Goal: Transaction & Acquisition: Purchase product/service

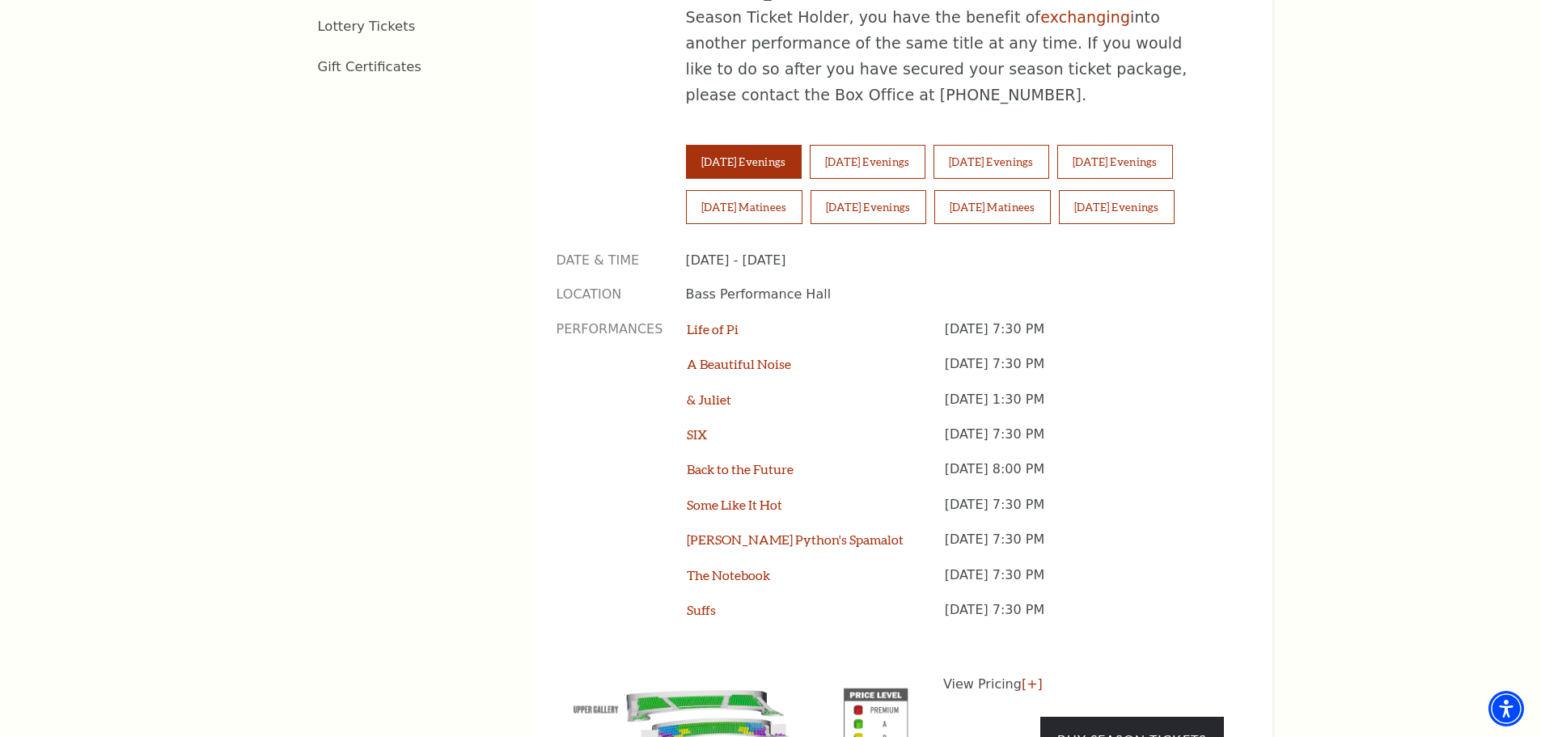
scroll to position [1213, 0]
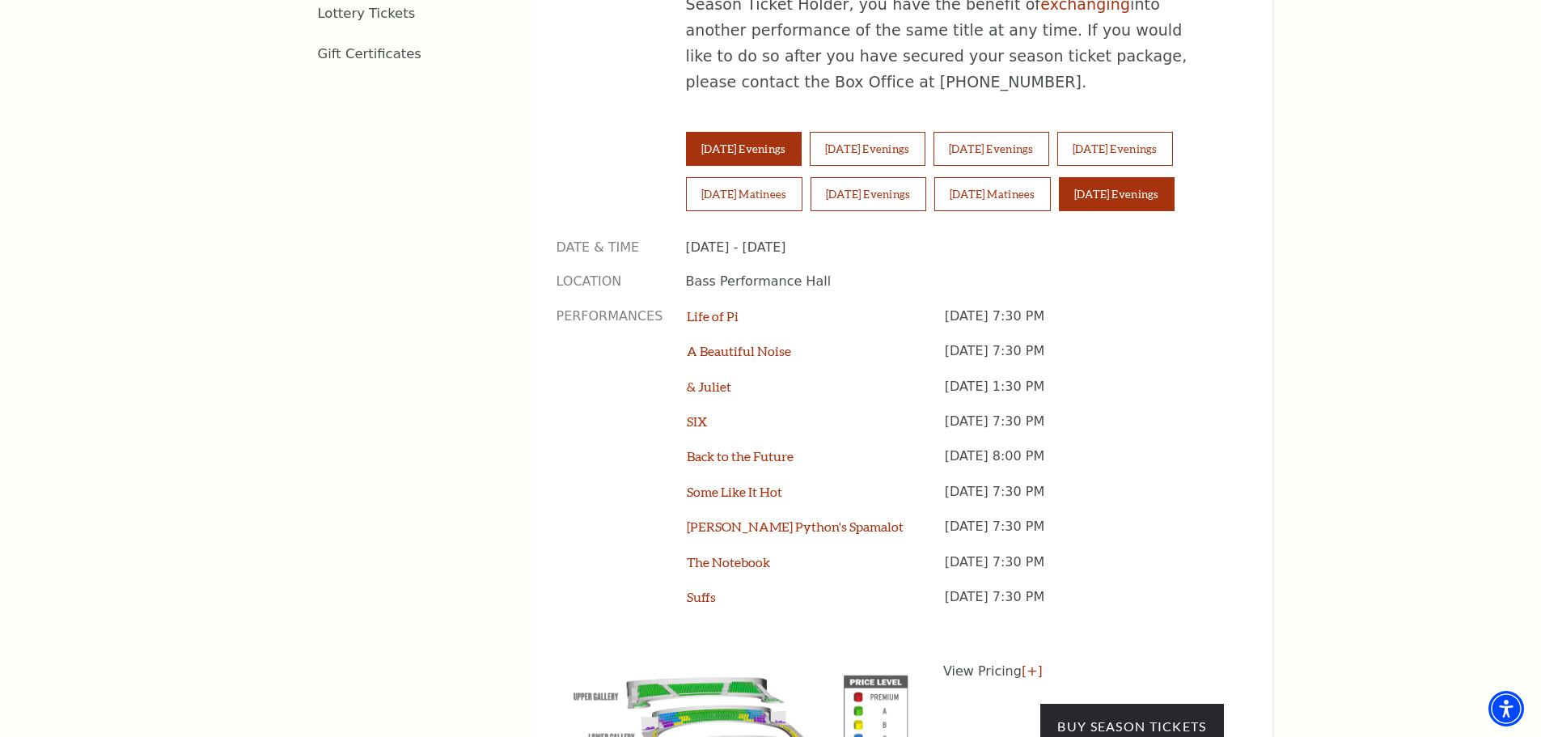
click at [1136, 177] on button "Sunday Evenings" at bounding box center [1117, 194] width 116 height 34
click at [1112, 704] on link "Buy Season Tickets" at bounding box center [1131, 726] width 183 height 45
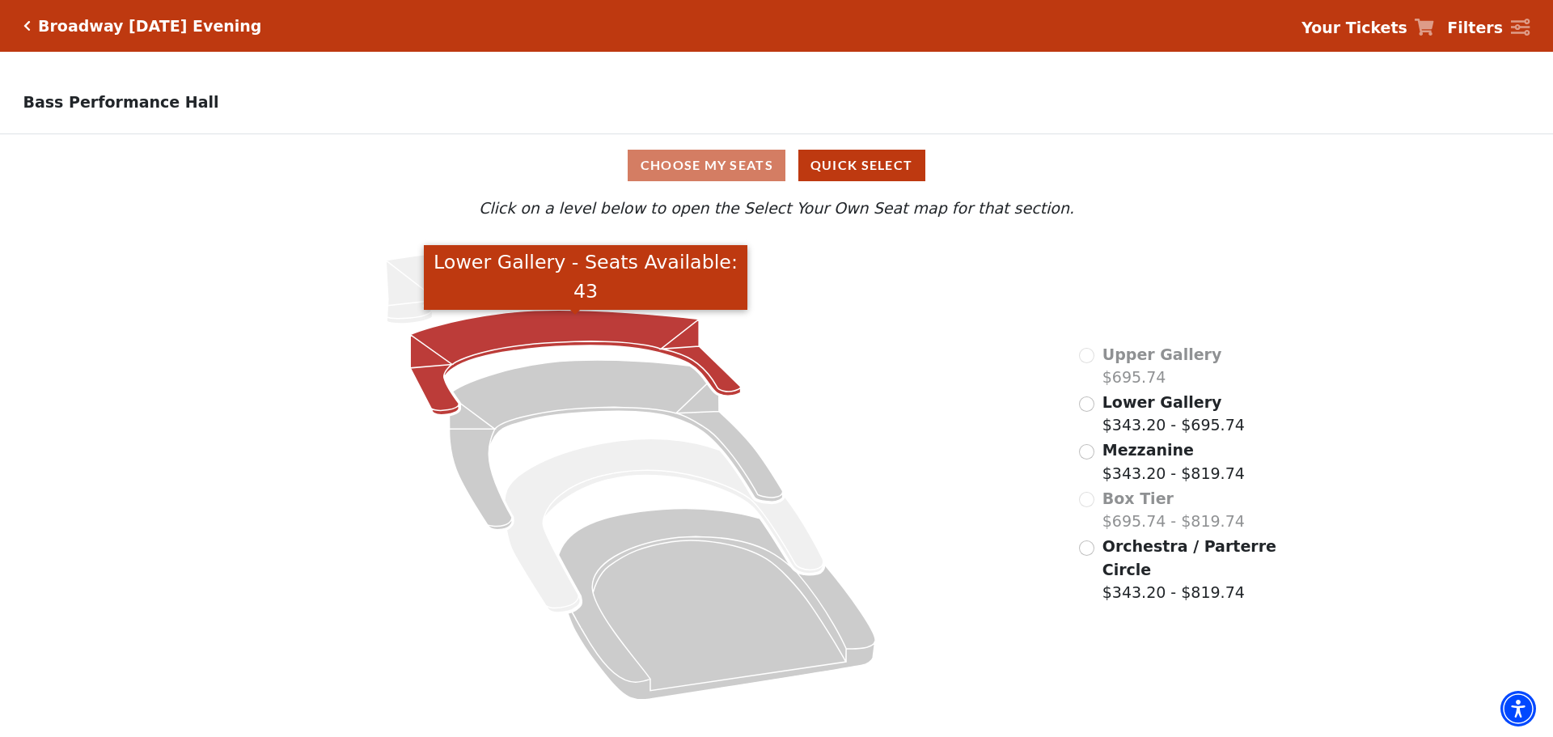
click at [539, 343] on icon "Lower Gallery - Seats Available: 43" at bounding box center [576, 362] width 331 height 105
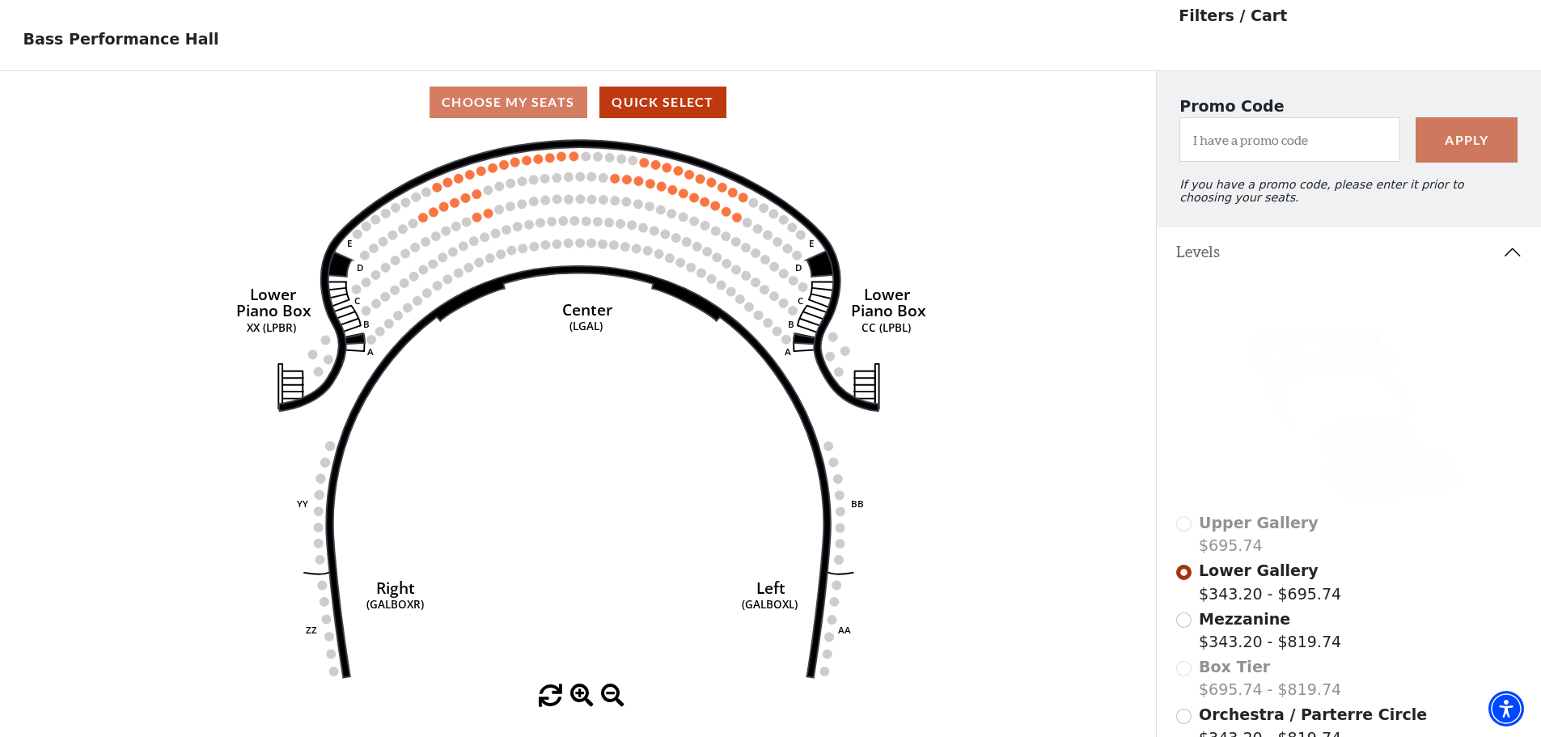
scroll to position [75, 0]
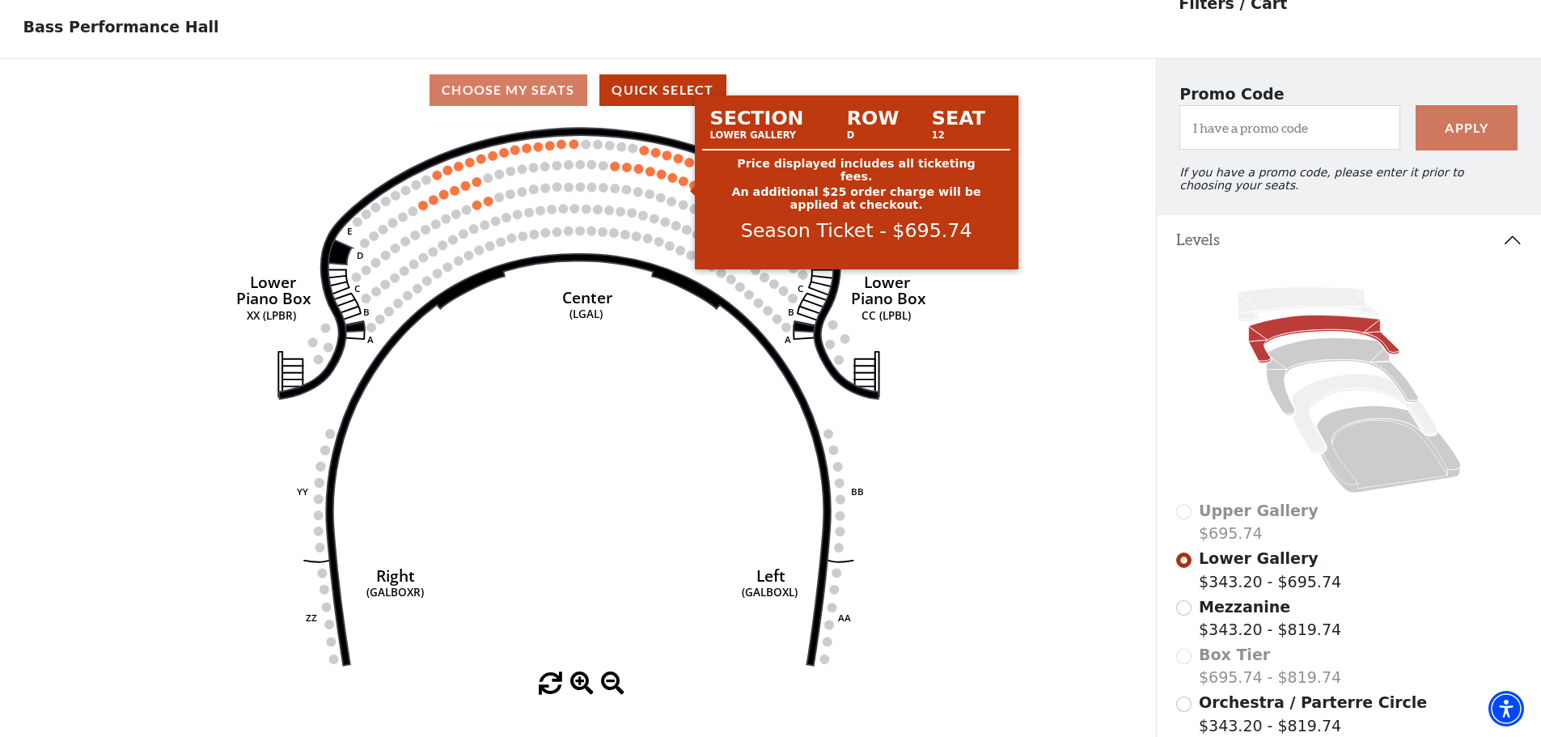
click at [683, 186] on circle at bounding box center [684, 181] width 10 height 10
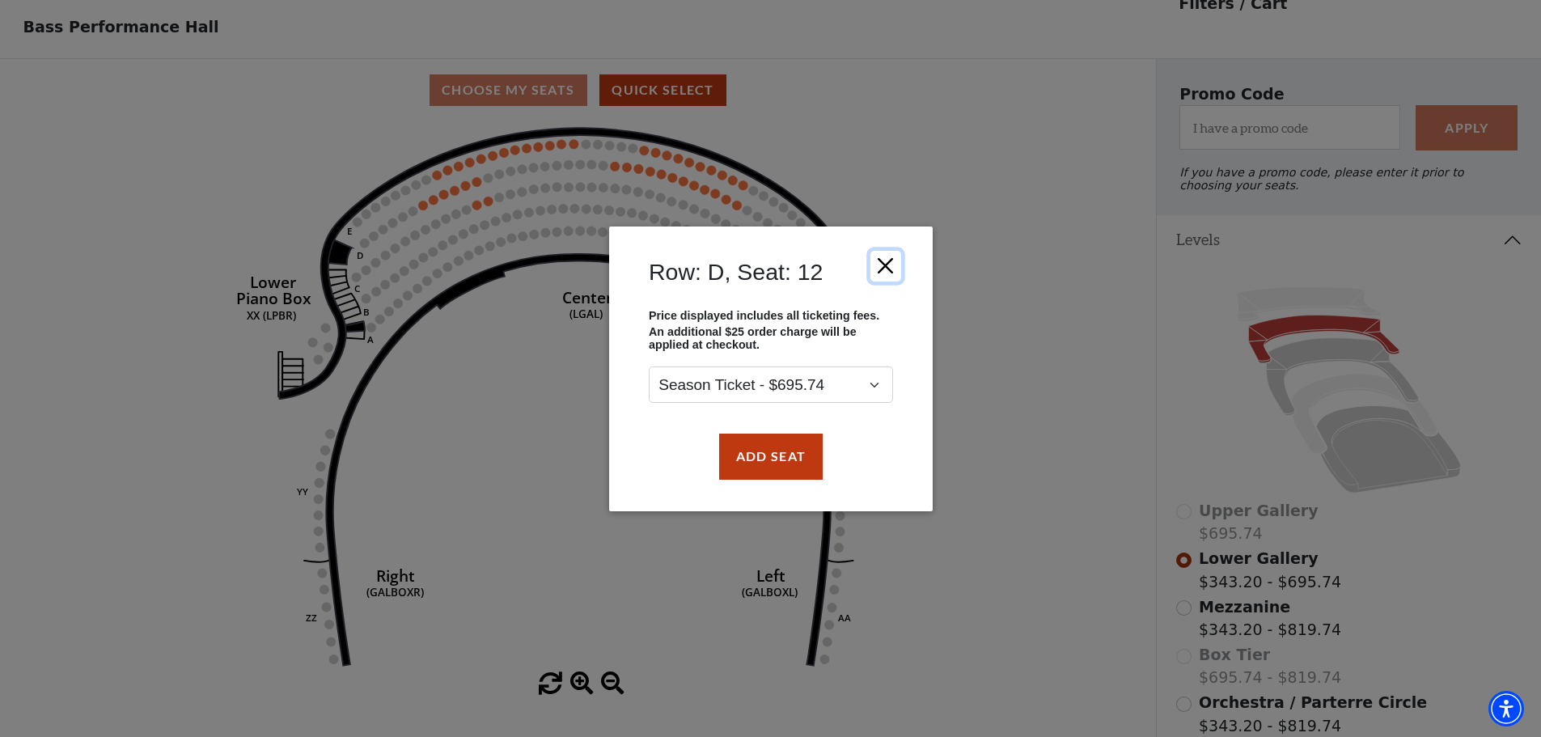
click at [878, 258] on button "Close" at bounding box center [884, 265] width 31 height 31
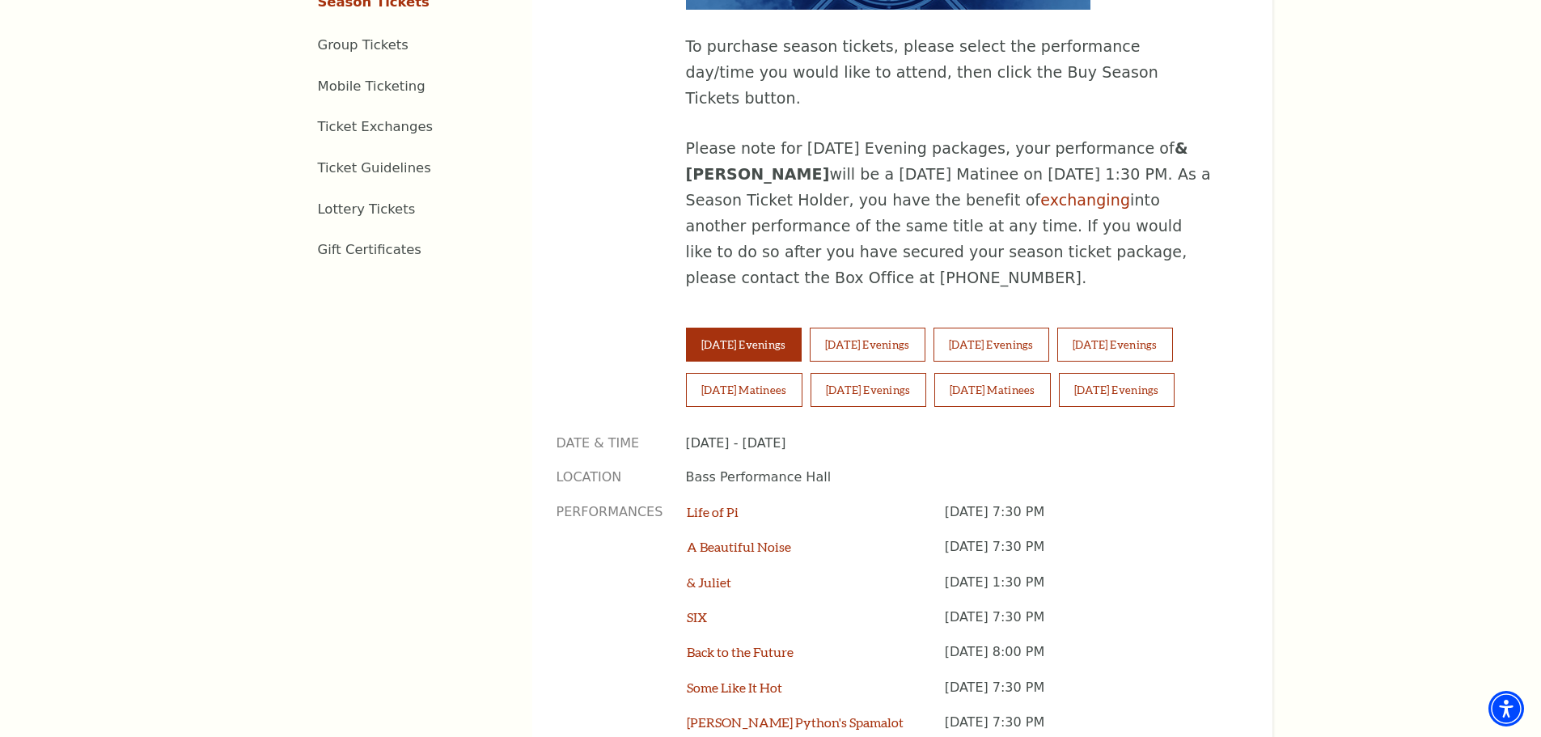
scroll to position [1132, 0]
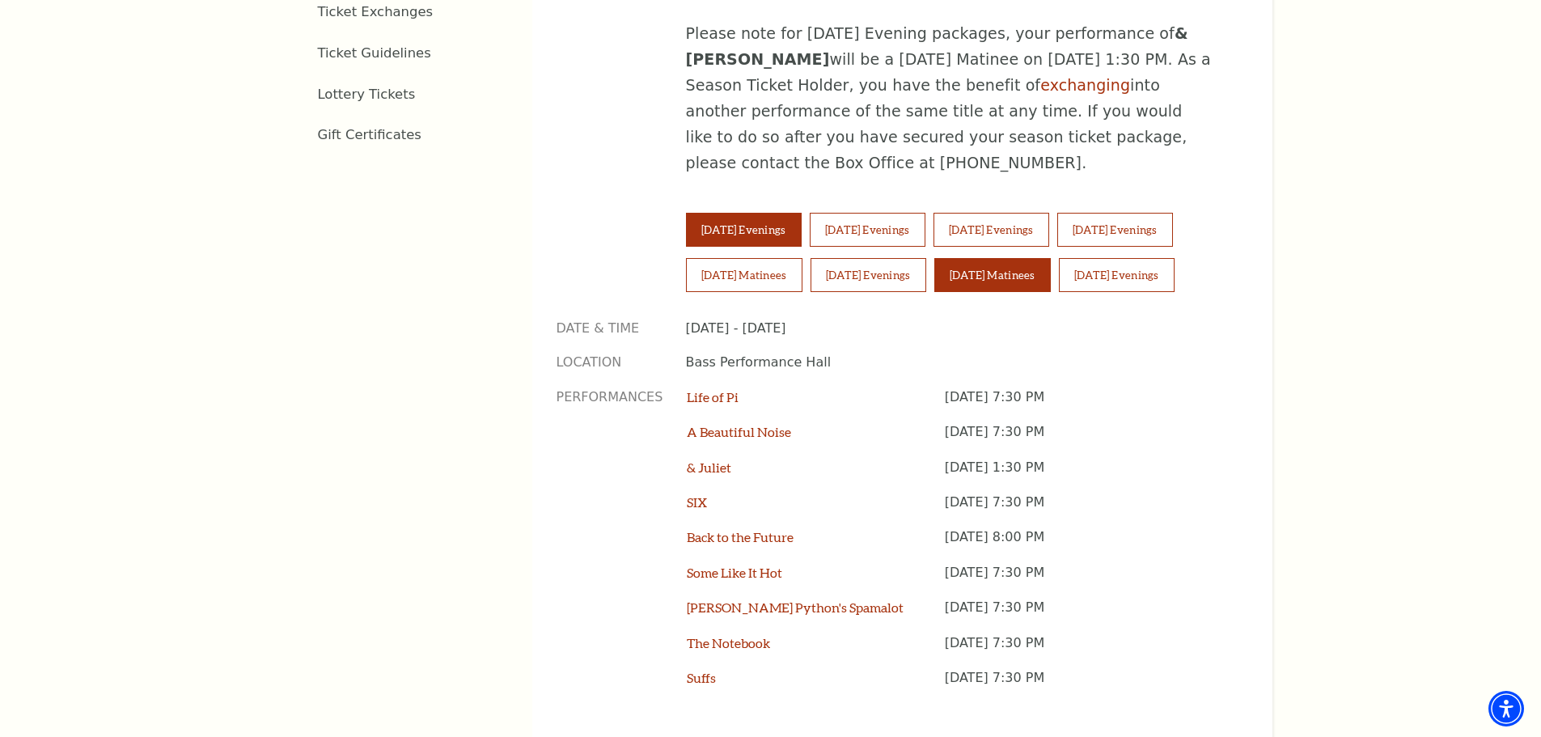
click at [968, 258] on button "[DATE] Matinees" at bounding box center [992, 275] width 116 height 34
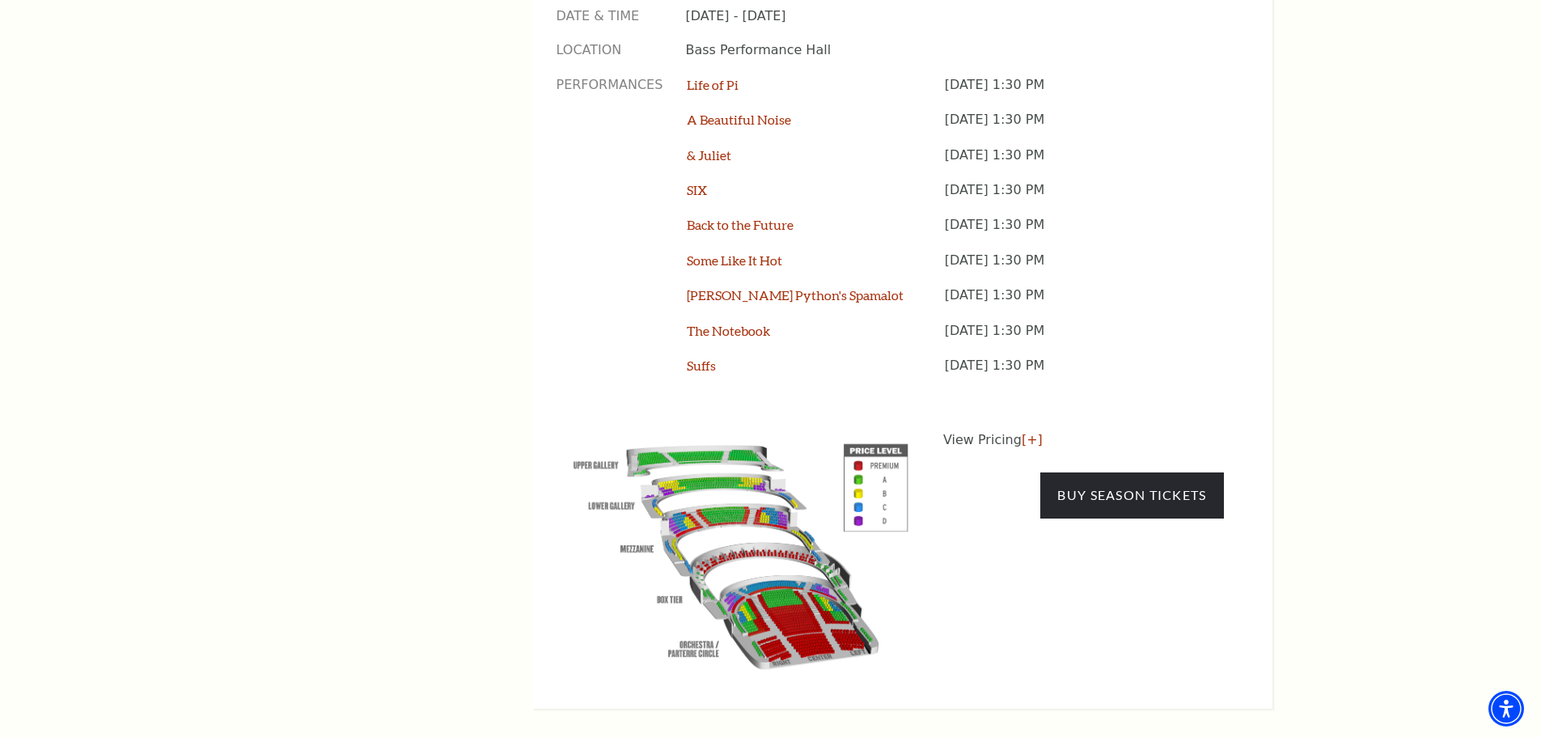
scroll to position [1456, 0]
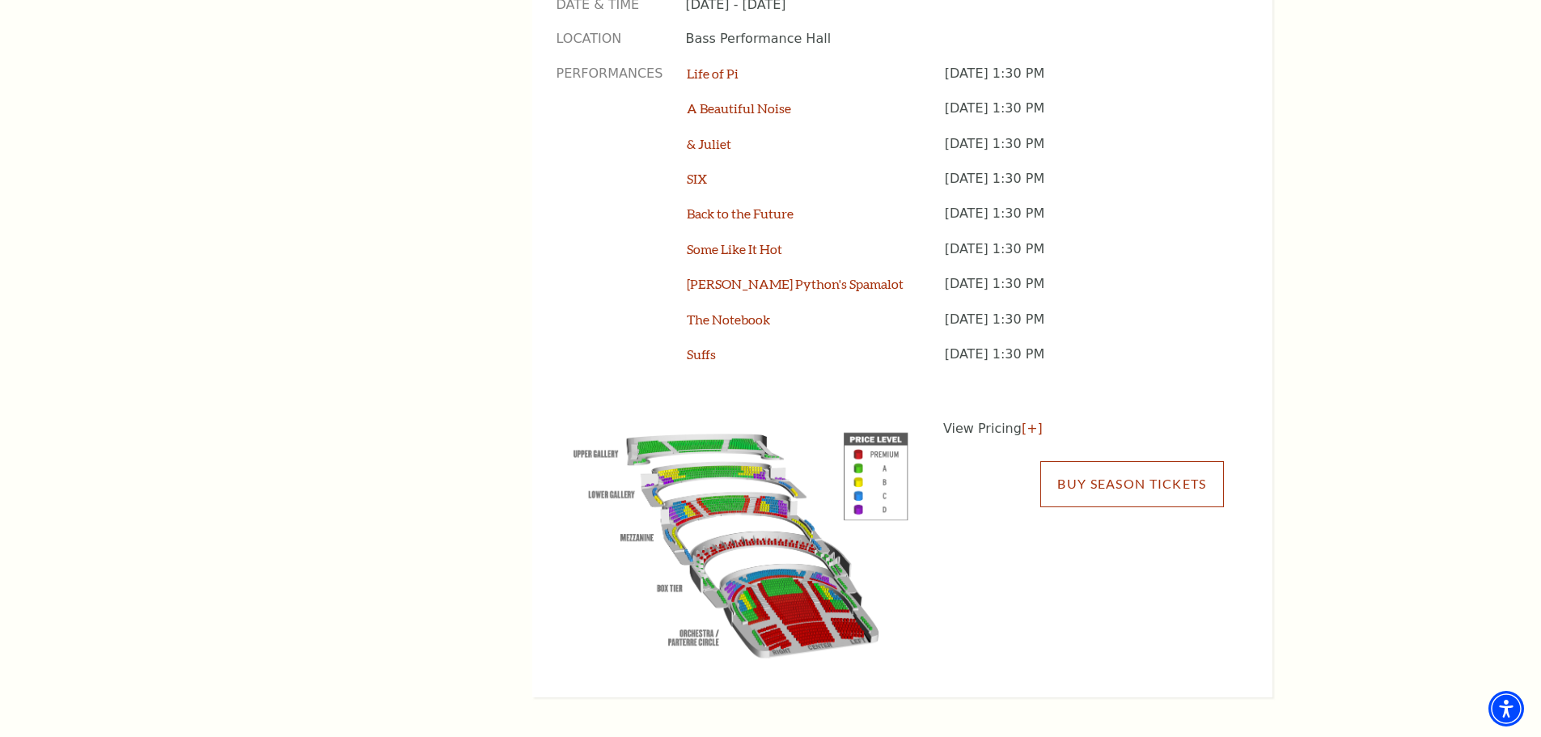
click at [1143, 461] on link "Buy Season Tickets" at bounding box center [1131, 483] width 183 height 45
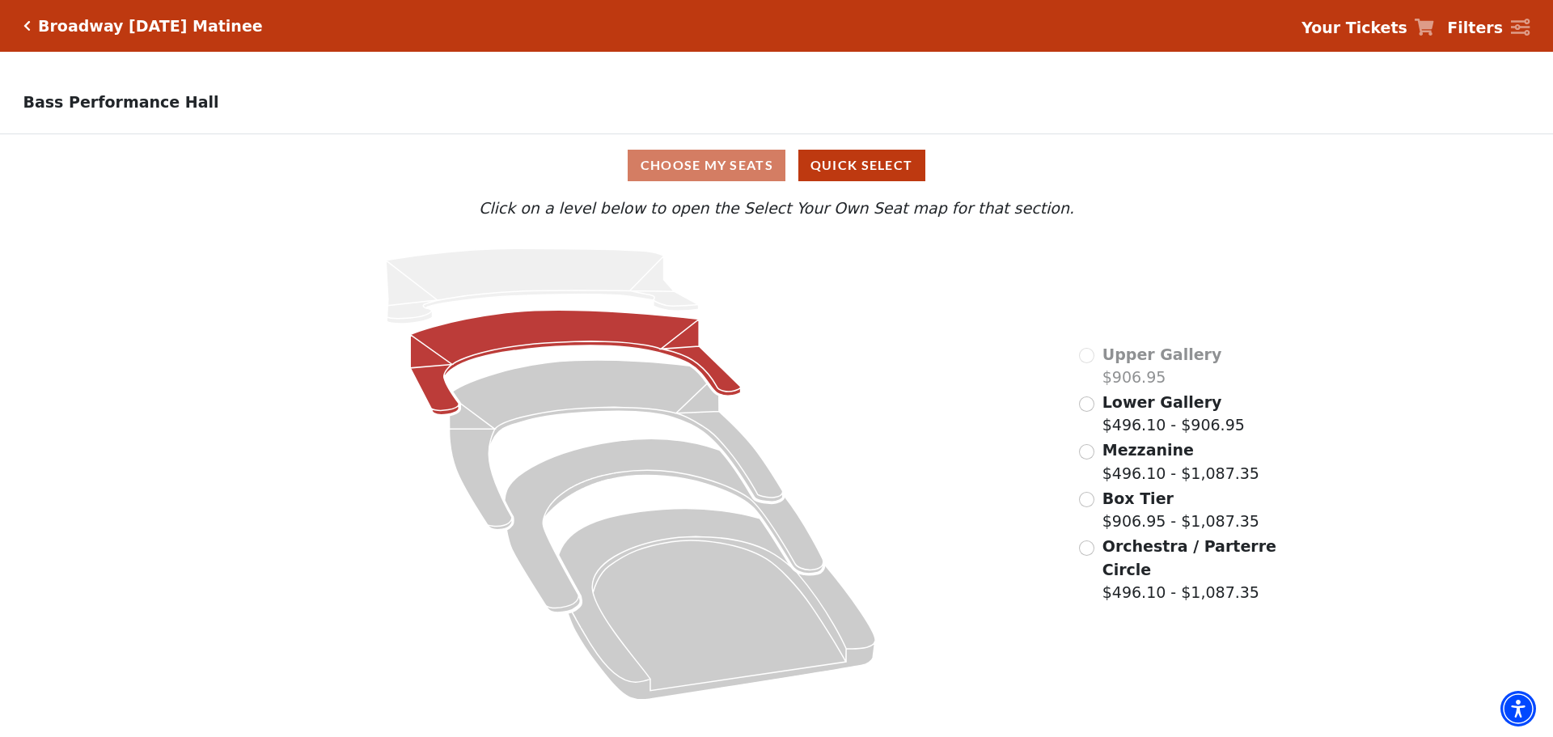
click at [660, 357] on icon at bounding box center [576, 362] width 331 height 105
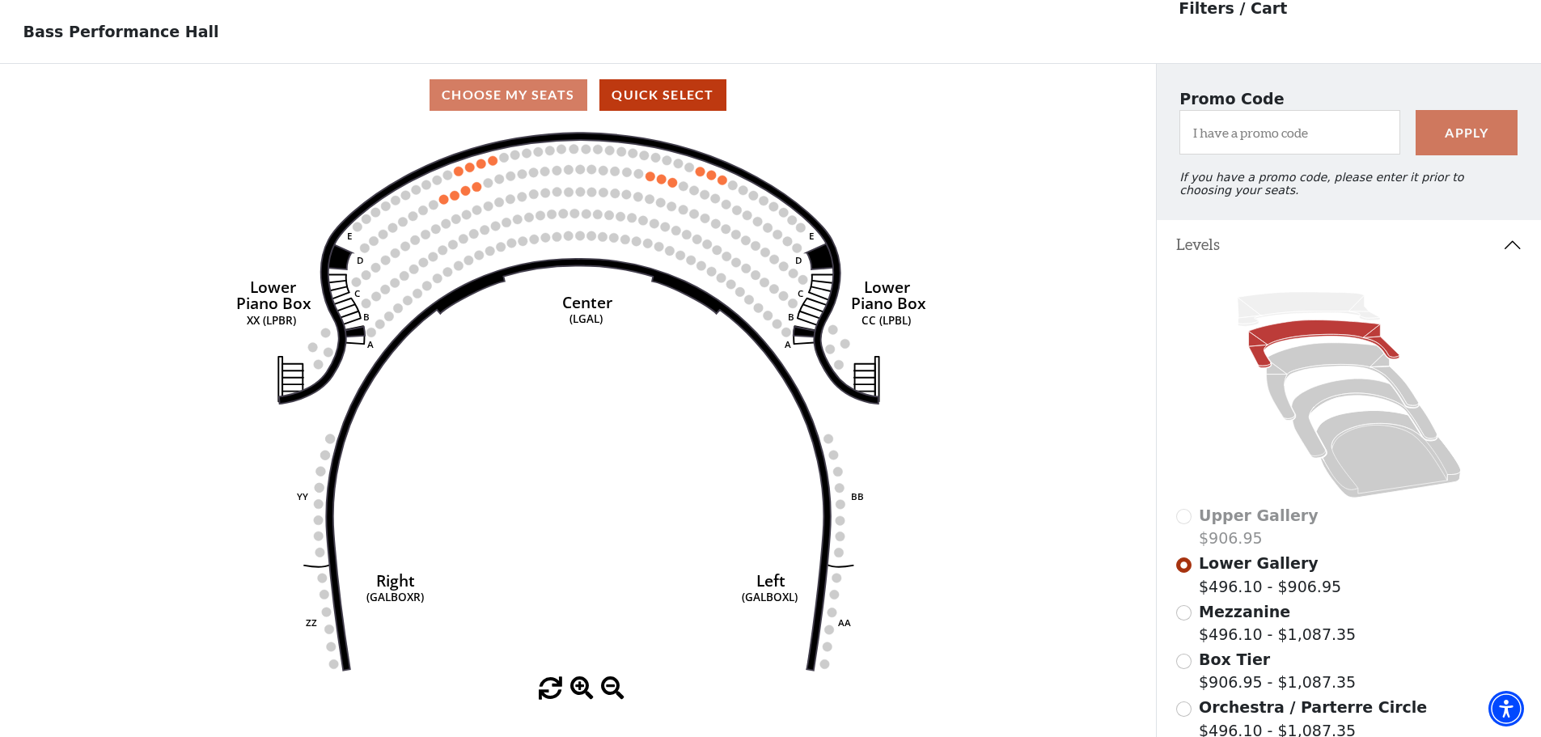
scroll to position [75, 0]
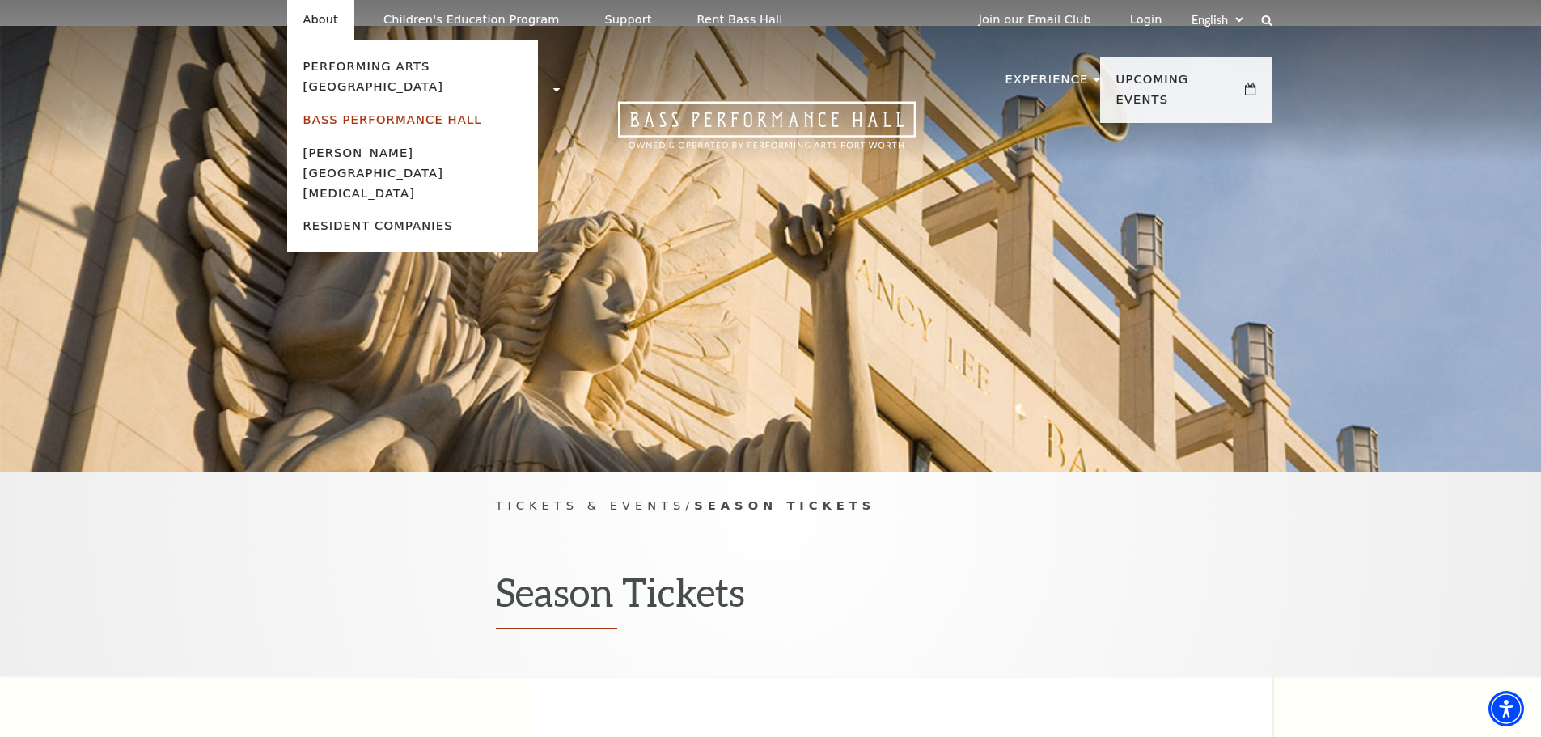
click at [369, 112] on link "Bass Performance Hall" at bounding box center [392, 119] width 179 height 14
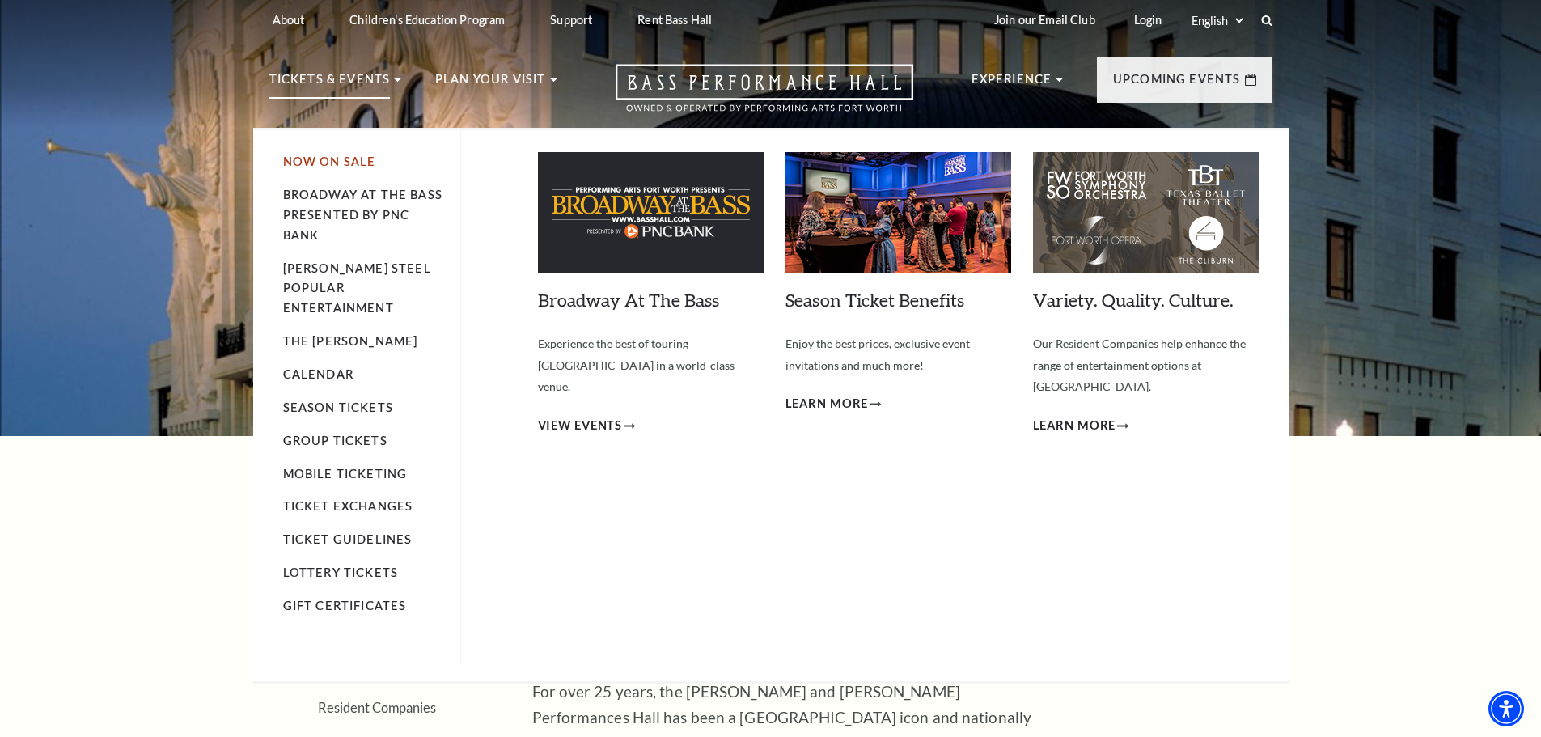
click at [354, 157] on link "Now On Sale" at bounding box center [329, 161] width 93 height 14
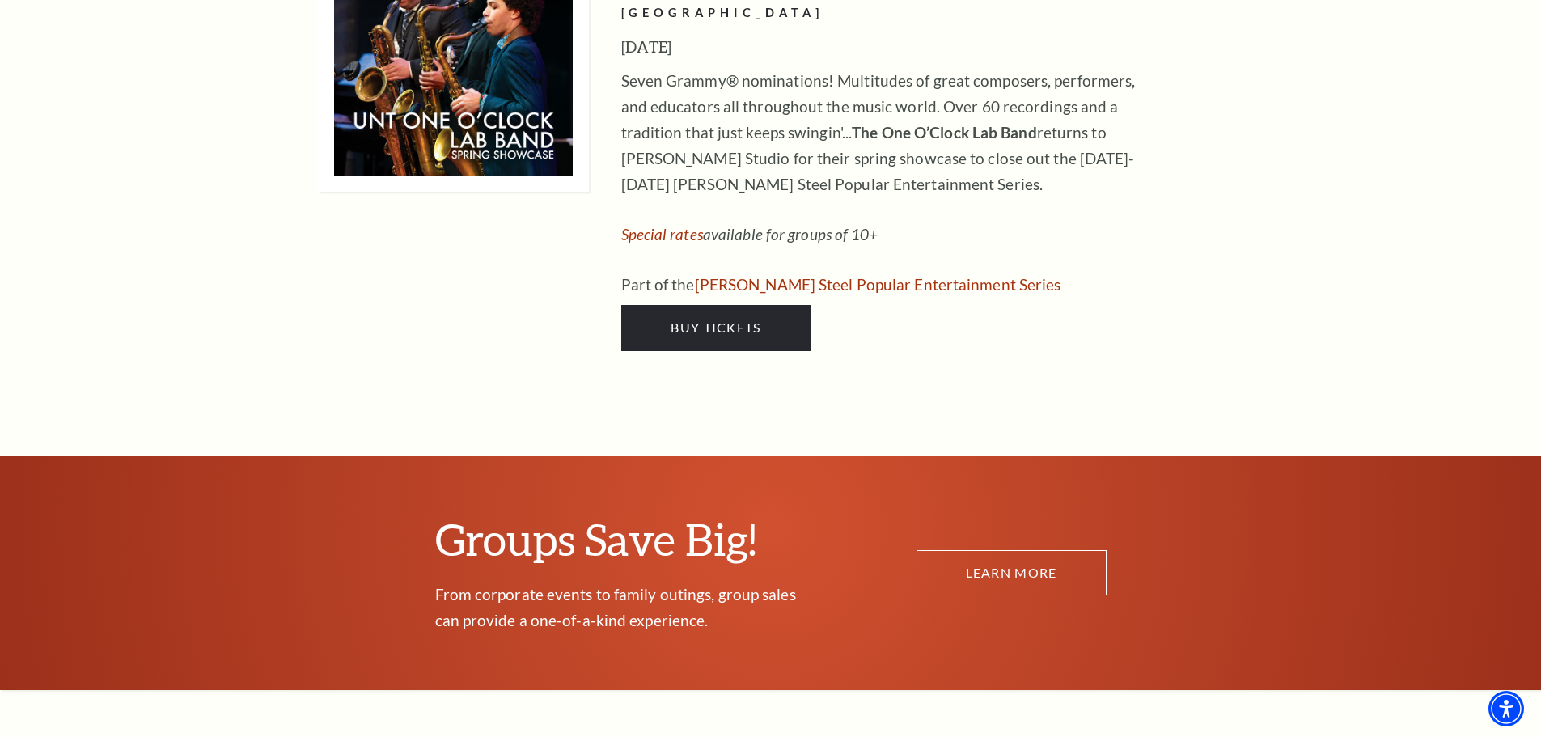
scroll to position [9139, 0]
